Goal: Information Seeking & Learning: Learn about a topic

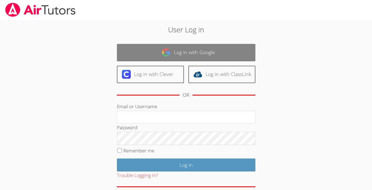
click at [158, 55] on link "Log in with Google" at bounding box center [186, 52] width 138 height 17
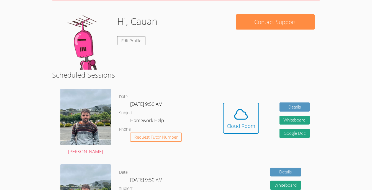
scroll to position [76, 0]
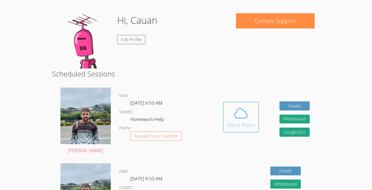
click at [238, 108] on icon at bounding box center [240, 113] width 15 height 15
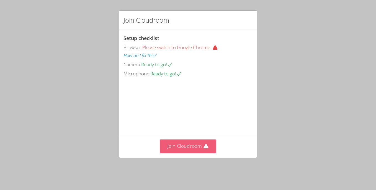
click at [200, 149] on button "Join Cloudroom" at bounding box center [188, 147] width 57 height 14
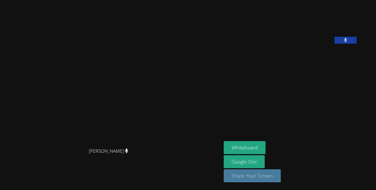
click at [274, 178] on button "Share Your Screen" at bounding box center [252, 176] width 57 height 13
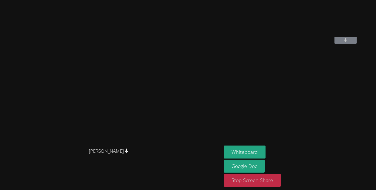
click at [280, 179] on button "Stop Screen Share" at bounding box center [252, 180] width 57 height 13
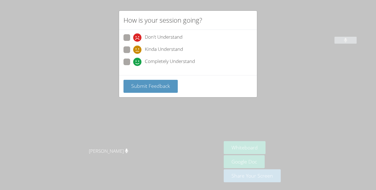
click at [167, 58] on span "Completely Understand" at bounding box center [170, 62] width 50 height 8
click at [138, 59] on input "Completely Understand" at bounding box center [135, 61] width 5 height 5
radio input "true"
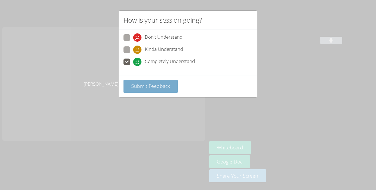
click at [163, 82] on button "Submit Feedback" at bounding box center [150, 86] width 54 height 13
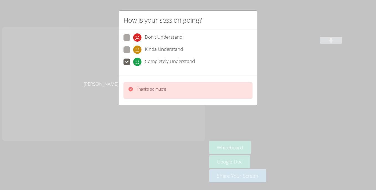
click at [292, 103] on div "How is your session going? Don't Understand Kinda Understand Completely Underst…" at bounding box center [188, 95] width 376 height 190
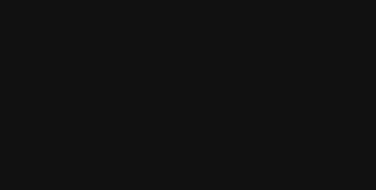
click at [88, 90] on video at bounding box center [110, 84] width 83 height 122
click at [79, 90] on video at bounding box center [110, 84] width 83 height 122
drag, startPoint x: 76, startPoint y: 91, endPoint x: 72, endPoint y: 82, distance: 10.0
click at [72, 82] on video at bounding box center [110, 84] width 83 height 122
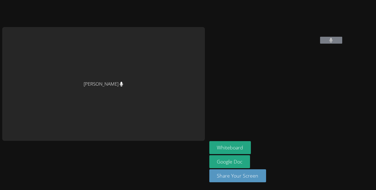
drag, startPoint x: 64, startPoint y: 97, endPoint x: 65, endPoint y: 48, distance: 49.3
click at [65, 48] on div "[PERSON_NAME]" at bounding box center [103, 84] width 203 height 114
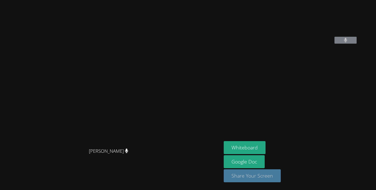
click at [224, 174] on button "Share Your Screen" at bounding box center [252, 176] width 57 height 13
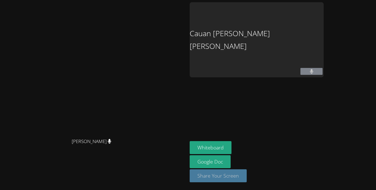
click at [247, 181] on button "Share Your Screen" at bounding box center [218, 176] width 57 height 13
click at [185, 158] on div "[PERSON_NAME]" at bounding box center [93, 147] width 183 height 22
click at [247, 179] on button "Share Your Screen" at bounding box center [218, 176] width 57 height 13
